Goal: Find specific page/section: Find specific page/section

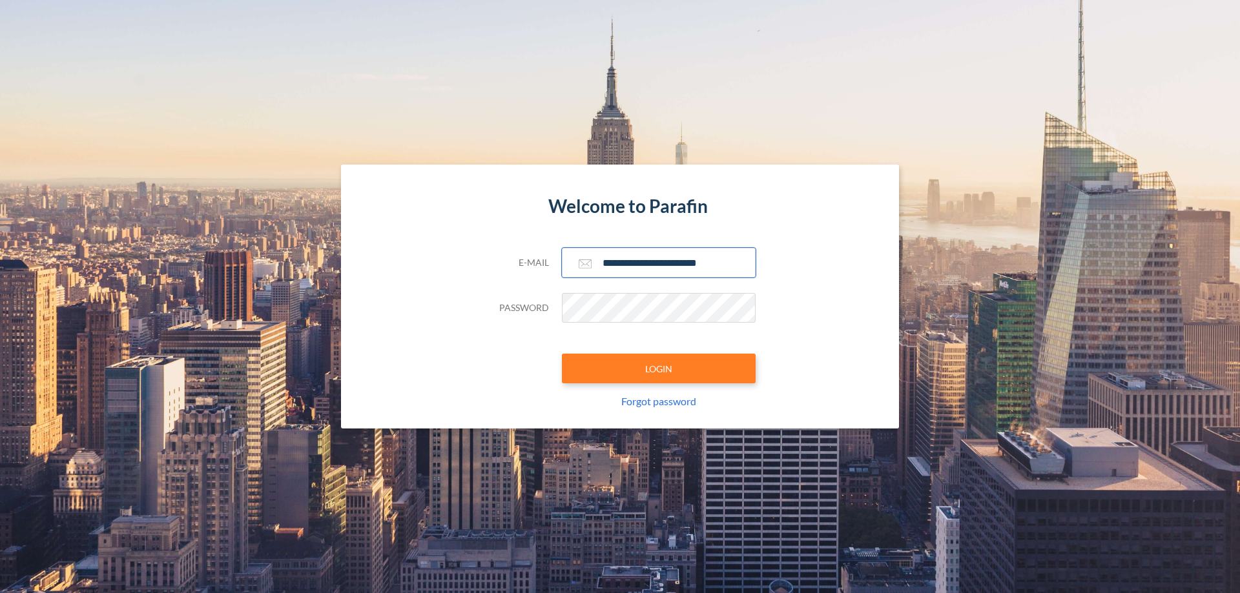
type input "**********"
click at [659, 369] on button "LOGIN" at bounding box center [659, 369] width 194 height 30
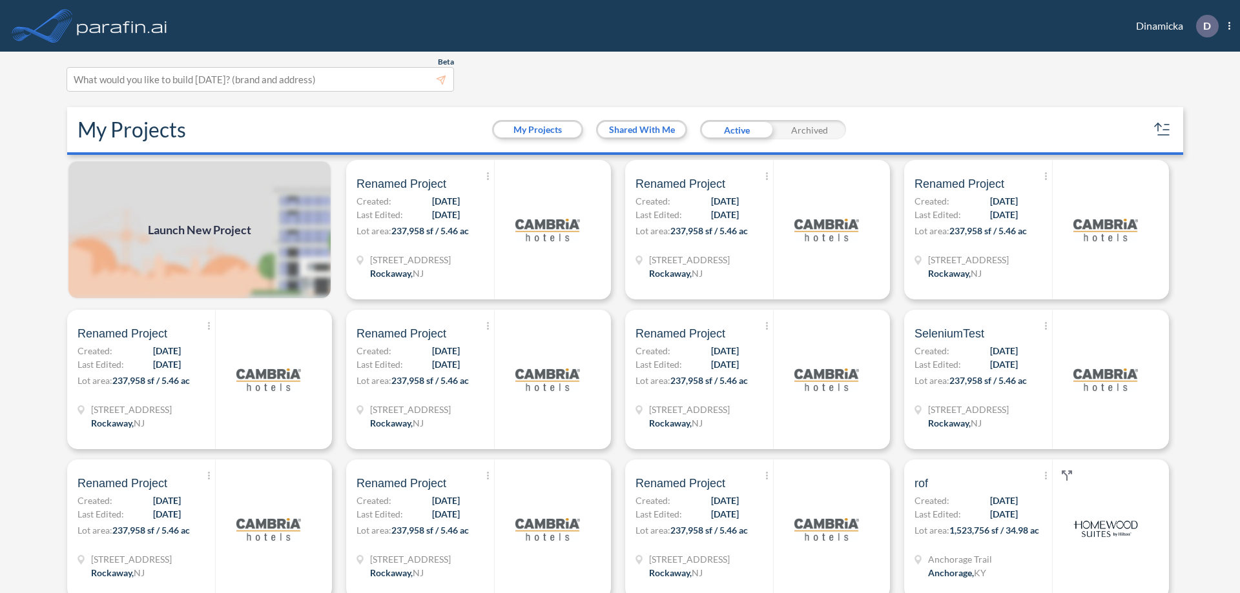
scroll to position [3, 0]
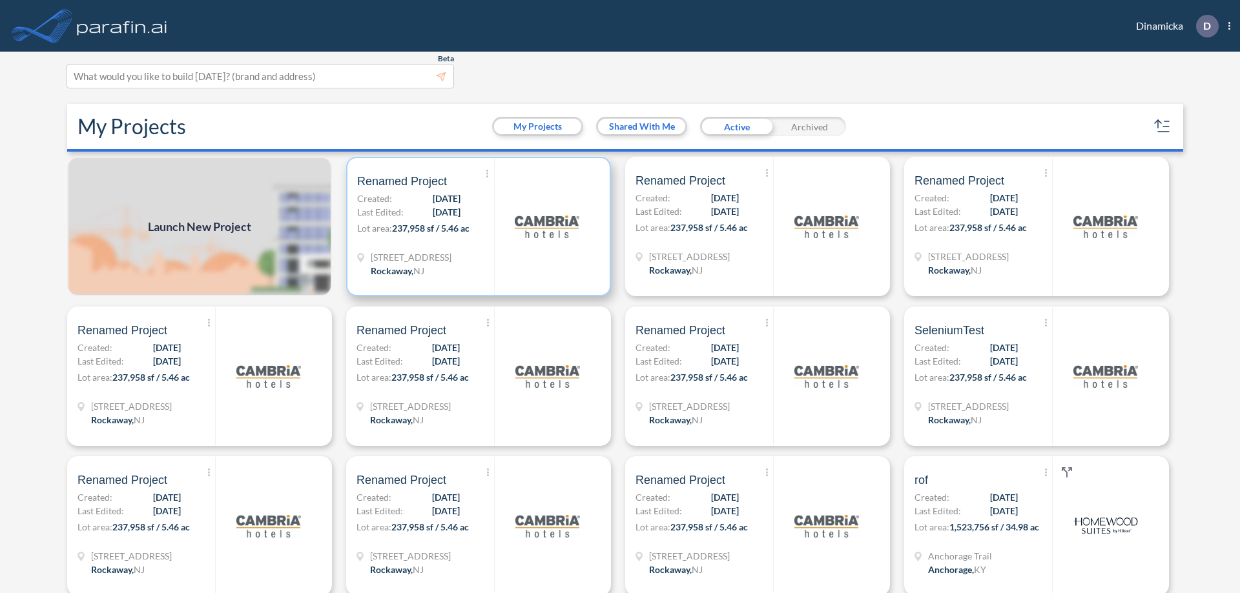
click at [476, 227] on p "Lot area: 237,958 sf / 5.46 ac" at bounding box center [425, 230] width 137 height 19
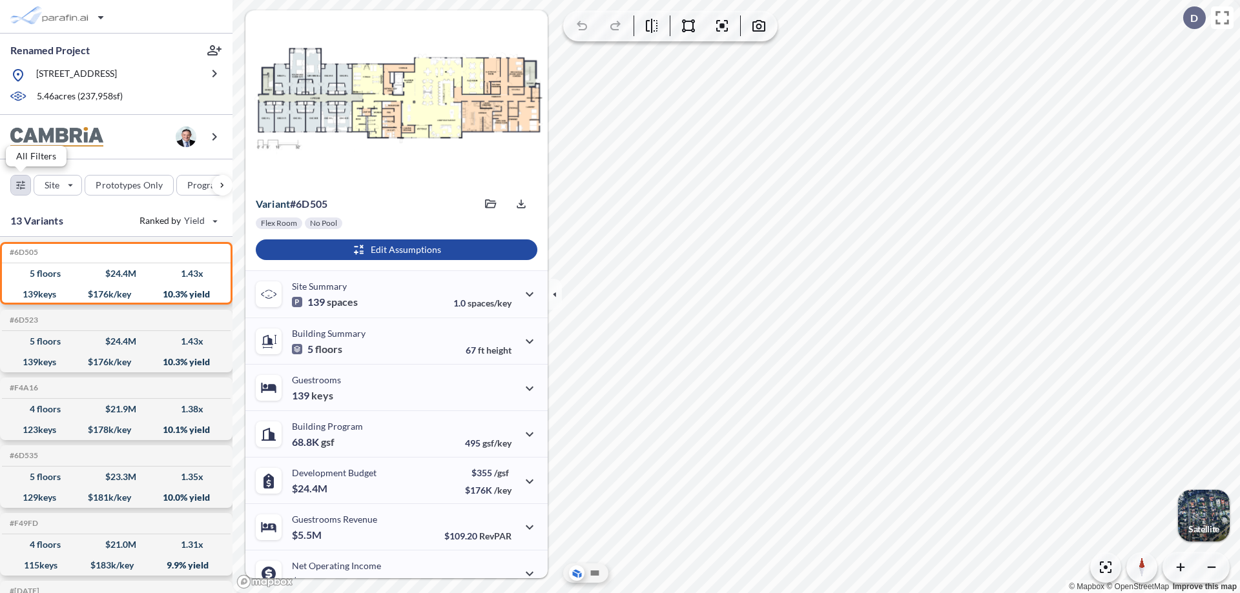
click at [21, 185] on div "button" at bounding box center [20, 185] width 19 height 19
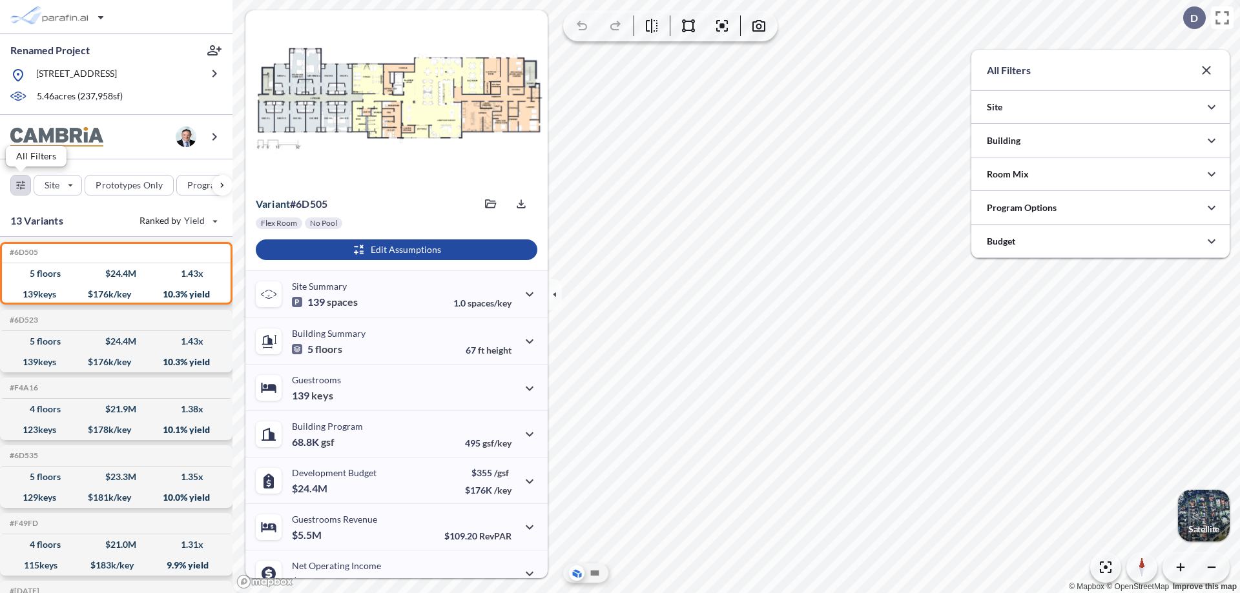
scroll to position [645707, 645448]
click at [1100, 208] on div at bounding box center [1100, 207] width 258 height 33
